Goal: Information Seeking & Learning: Learn about a topic

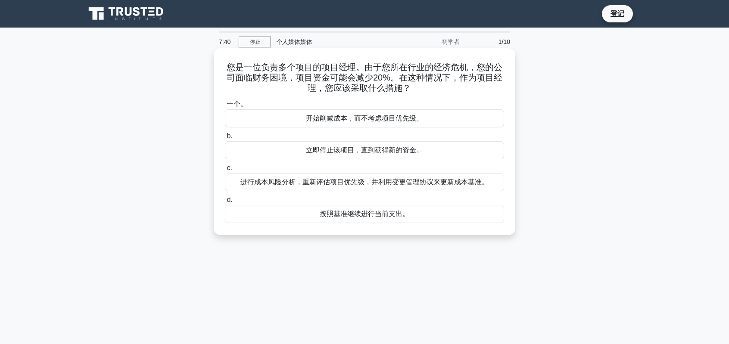
drag, startPoint x: 377, startPoint y: 0, endPoint x: 377, endPoint y: 87, distance: 86.2
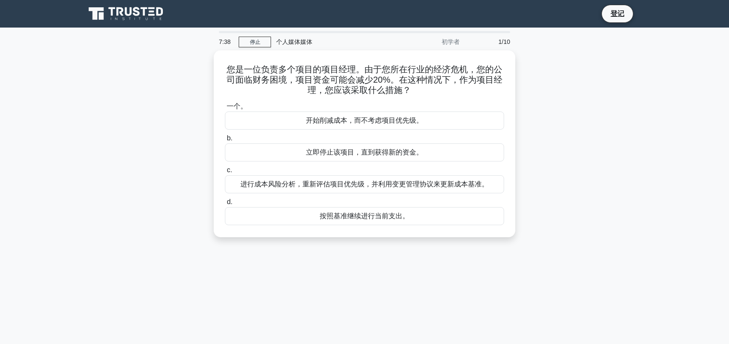
drag, startPoint x: 377, startPoint y: 87, endPoint x: 286, endPoint y: 1, distance: 125.6
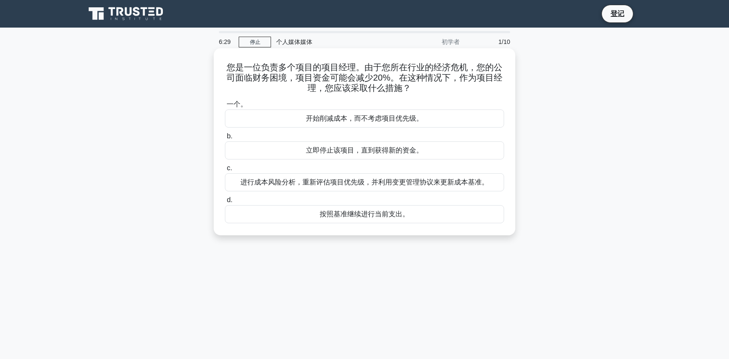
click at [321, 181] on font "进行成本风险分析，重新评估项目优先级，并利用变更管理协议来更新成本基准。" at bounding box center [364, 181] width 248 height 7
click at [225, 171] on input "c. 进行成本风险分析，重新评估项目优先级，并利用变更管理协议来更新成本基准。" at bounding box center [225, 168] width 0 height 6
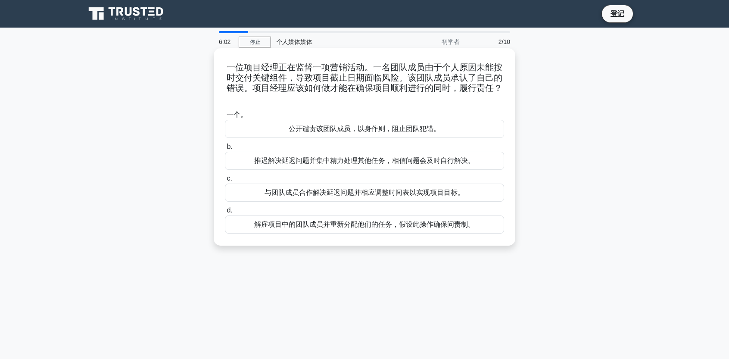
click at [307, 194] on font "与团队成员合作解决延迟问题并相应调整时间表以实现项目目标。" at bounding box center [365, 192] width 200 height 7
click at [225, 181] on input "c. 与团队成员合作解决延迟问题并相应调整时间表以实现项目目标。" at bounding box center [225, 179] width 0 height 6
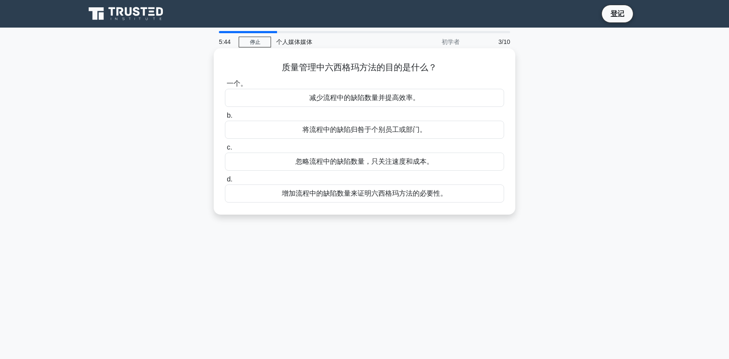
click at [332, 100] on font "减少流程中的缺陷数量并提高效率。" at bounding box center [364, 97] width 110 height 7
click at [225, 87] on input "一个。 减少流程中的缺陷数量并提高效率。" at bounding box center [225, 84] width 0 height 6
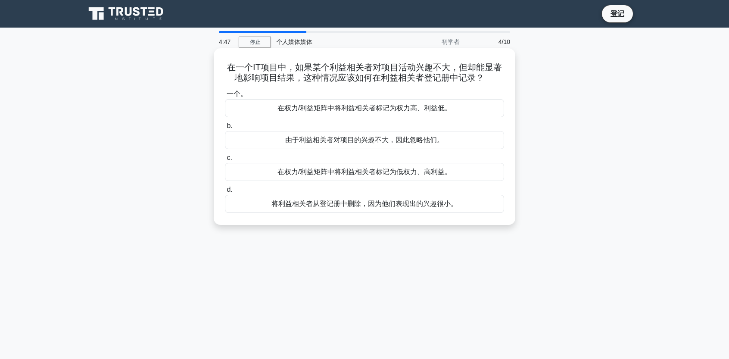
click at [366, 111] on font "在权力/利益矩阵中将利益相关者标记为权力高、利益低。" at bounding box center [365, 107] width 174 height 7
click at [225, 97] on input "一个。 在权力/利益矩阵中将利益相关者标记为权力高、利益低。" at bounding box center [225, 94] width 0 height 6
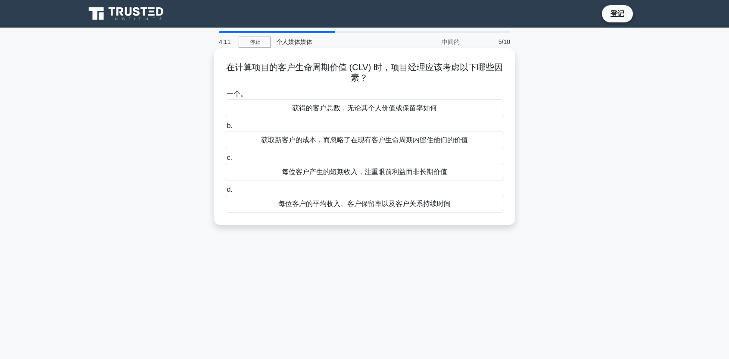
click at [327, 208] on font "每位客户的平均收入、客户保留率以及客户关系持续时间" at bounding box center [364, 204] width 172 height 10
click at [225, 193] on input "d. 每位客户的平均收入、客户保留率以及客户关系持续时间" at bounding box center [225, 190] width 0 height 6
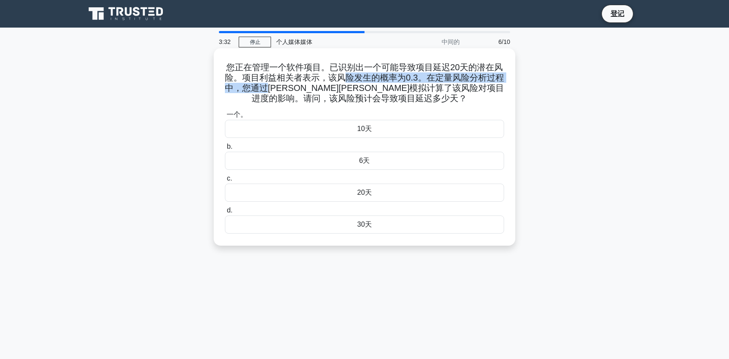
drag, startPoint x: 271, startPoint y: 92, endPoint x: 346, endPoint y: 83, distance: 76.4
click at [346, 83] on font "您正在管理一个软件项目。已识别出一个可能导致项目延迟20天的潜在风险。项目利益相关者表示，该风险发生的概率为0.3。在定量风险分析过程中，您通过蒙特卡洛模拟计…" at bounding box center [365, 82] width 280 height 41
click at [457, 88] on font "您正在管理一个软件项目。已识别出一个可能导致项目延迟20天的潜在风险。项目利益相关者表示，该风险发生的概率为0.3。在定量风险分析过程中，您通过蒙特卡洛模拟计…" at bounding box center [365, 82] width 280 height 41
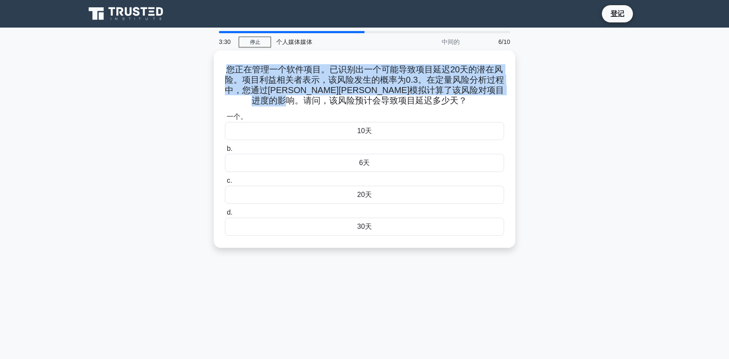
drag, startPoint x: 393, startPoint y: 95, endPoint x: 201, endPoint y: 69, distance: 193.6
click at [201, 69] on div "您正在管理一个软件项目。已识别出一个可能导致项目延迟20天的潜在风险。项目利益相关者表示，该风险发生的概率为0.3。在定量风险分析过程中，您通过蒙特卡洛模拟计…" at bounding box center [364, 154] width 569 height 208
copy font "您正在管理一个软件项目。已识别出一个可能导致项目延迟20天的潜在风险。项目利益相关者表示，该风险发生的概率为0.3。在定量风险分析过程中，您通过蒙特卡洛模拟计…"
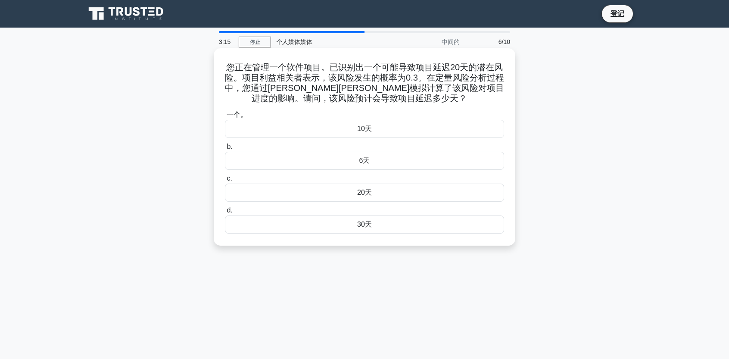
click at [385, 157] on div "6天" at bounding box center [364, 161] width 279 height 18
click at [225, 150] on input "b. 6天" at bounding box center [225, 147] width 0 height 6
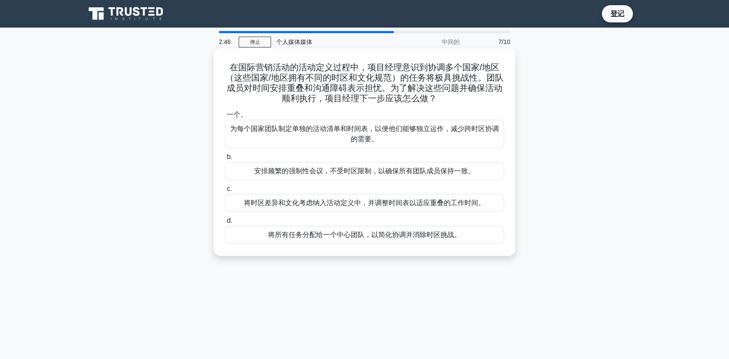
click at [392, 206] on font "将时区差异和文化考虑纳入活动定义中，并调整时间表以适应重叠的工作时间。" at bounding box center [364, 202] width 241 height 7
click at [225, 192] on input "c. 将时区差异和文化考虑纳入活动定义中，并调整时间表以适应重叠的工作时间。" at bounding box center [225, 189] width 0 height 6
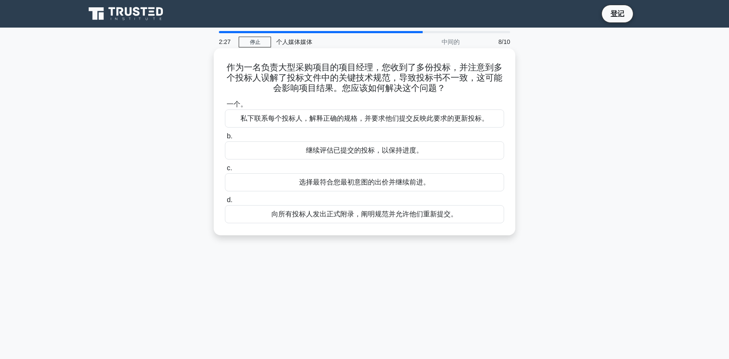
click at [315, 217] on font "向所有投标人发出正式附录，阐明规范并允许他们重新提交。" at bounding box center [364, 213] width 186 height 7
click at [225, 203] on input "d. 向所有投标人发出正式附录，阐明规范并允许他们重新提交。" at bounding box center [225, 200] width 0 height 6
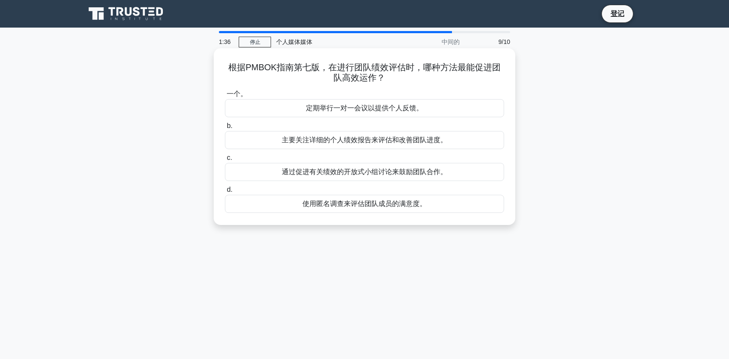
click at [351, 173] on font "通过促进有关绩效的开放式小组讨论来鼓励团队合作。" at bounding box center [364, 171] width 165 height 7
click at [225, 161] on input "c. 通过促进有关绩效的开放式小组讨论来鼓励团队合作。" at bounding box center [225, 158] width 0 height 6
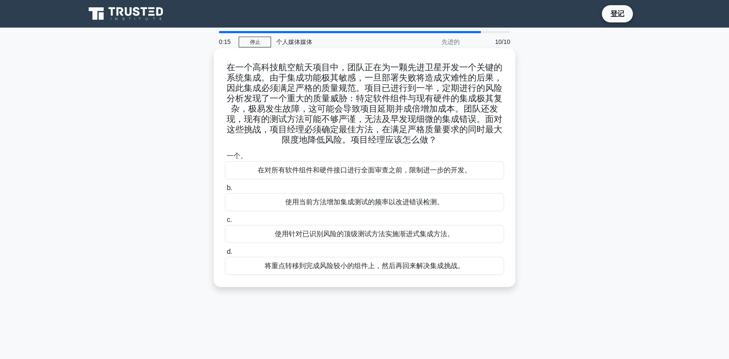
click at [402, 236] on font "使用针对已识别风险的顶级测试方法实施渐进式集成方法。" at bounding box center [364, 233] width 179 height 7
click at [225, 223] on input "c. 使用针对已识别风险的顶级测试方法实施渐进式集成方法。" at bounding box center [225, 220] width 0 height 6
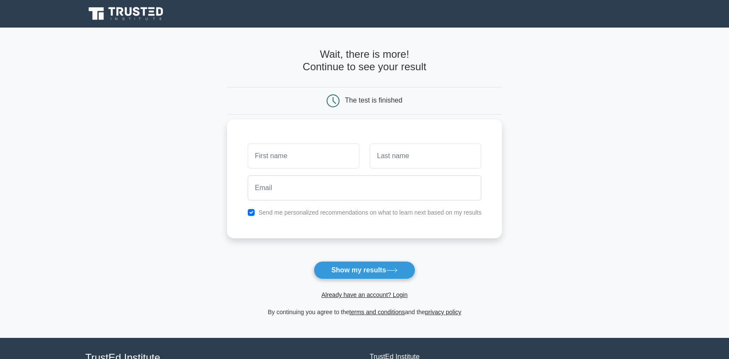
click at [288, 155] on input "text" at bounding box center [304, 155] width 112 height 25
type input "mao"
click at [381, 158] on input "text" at bounding box center [426, 155] width 112 height 25
type input "wei"
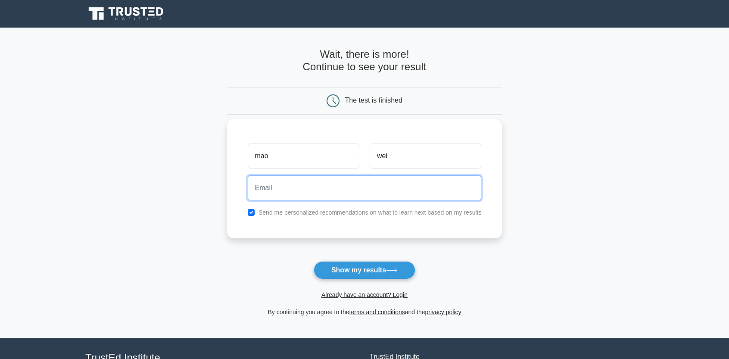
click at [315, 193] on input "email" at bounding box center [365, 187] width 234 height 25
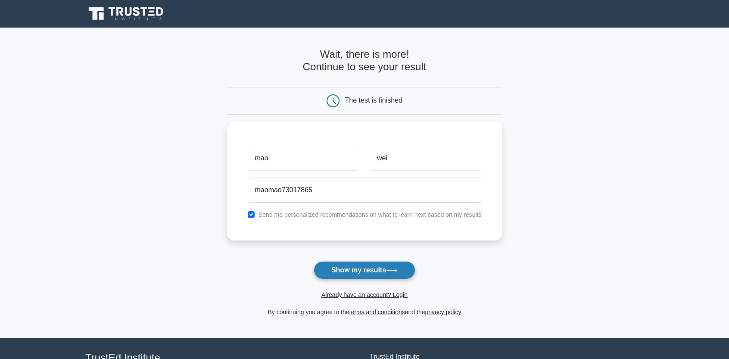
click at [365, 270] on button "Show my results" at bounding box center [365, 270] width 102 height 18
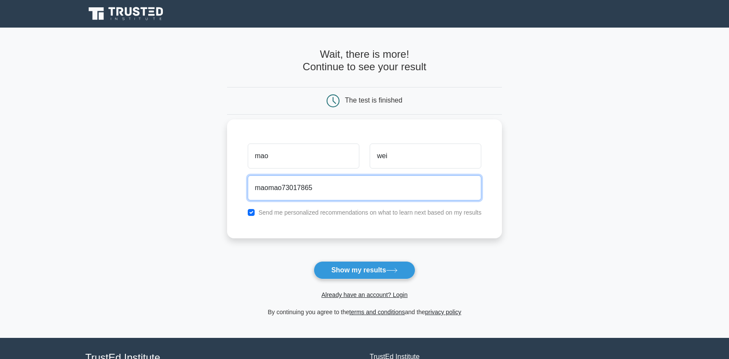
click at [324, 190] on input "maomao73017865" at bounding box center [365, 187] width 234 height 25
drag, startPoint x: 318, startPoint y: 191, endPoint x: 271, endPoint y: 193, distance: 47.0
click at [271, 193] on input "maomao73017865" at bounding box center [365, 187] width 234 height 25
click at [287, 189] on input "mao" at bounding box center [365, 187] width 234 height 25
click at [318, 192] on input "mao1997865@." at bounding box center [365, 187] width 234 height 25
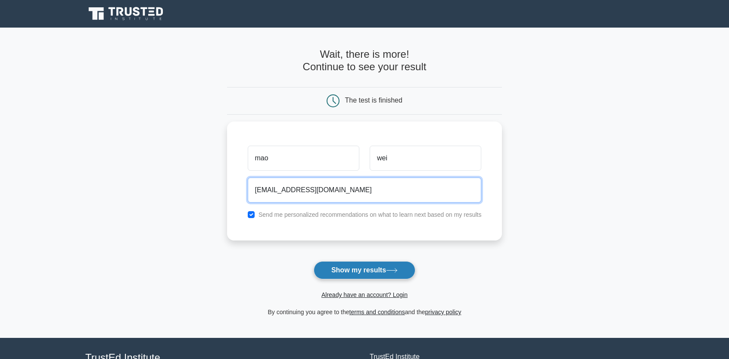
type input "mao1997865@gmail.com"
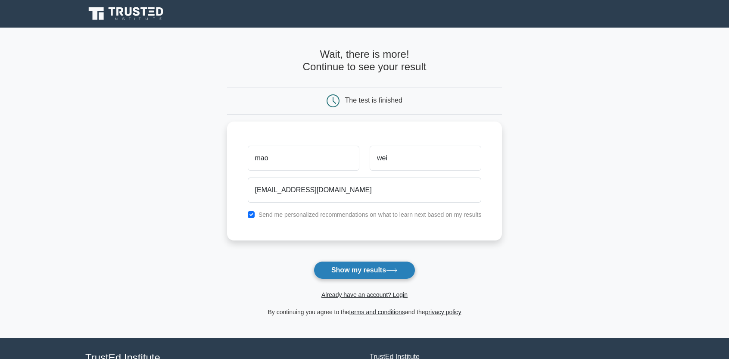
click at [360, 268] on button "Show my results" at bounding box center [365, 270] width 102 height 18
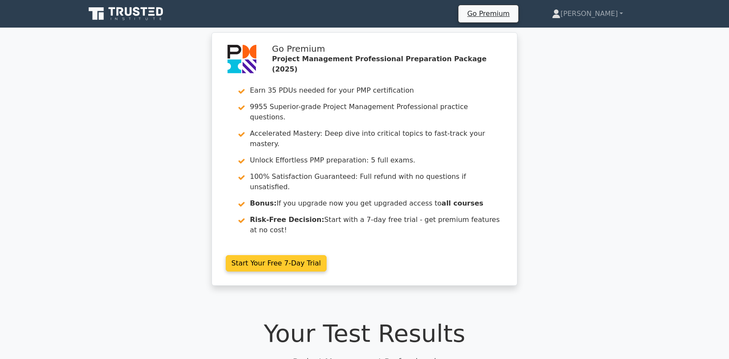
click at [284, 255] on link "Start Your Free 7-Day Trial" at bounding box center [276, 263] width 101 height 16
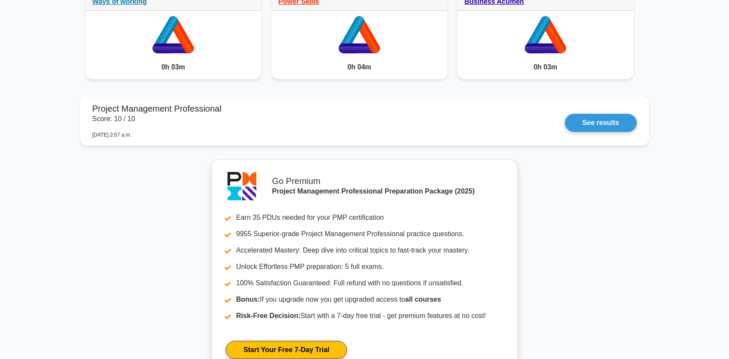
scroll to position [689, 0]
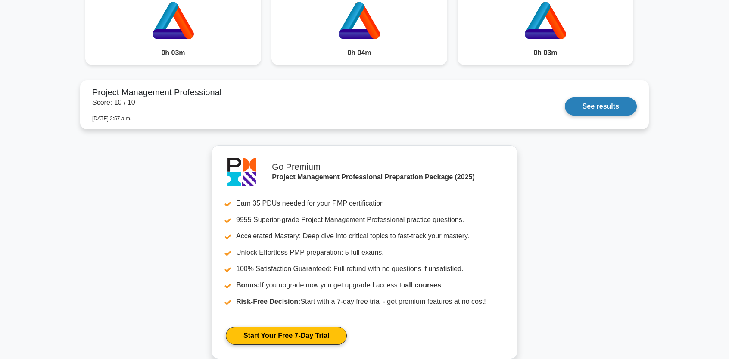
click at [597, 110] on link "See results" at bounding box center [601, 106] width 72 height 18
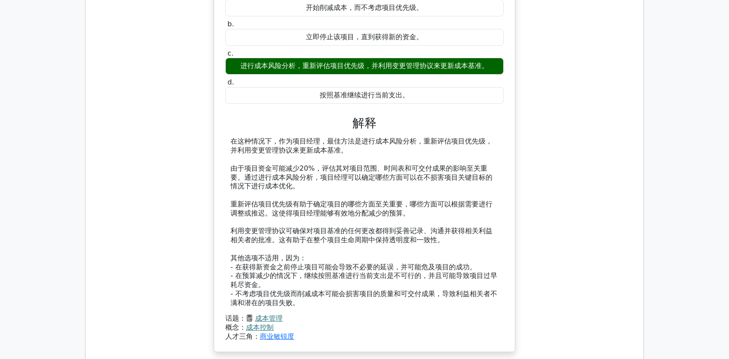
scroll to position [900, 0]
